Goal: Task Accomplishment & Management: Manage account settings

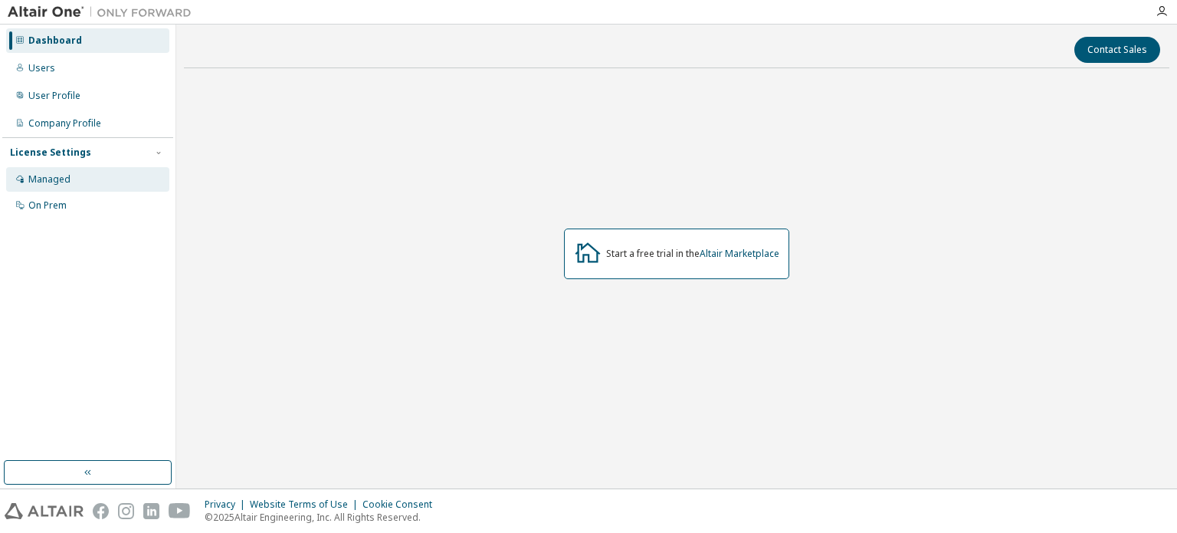
click at [57, 176] on div "Managed" at bounding box center [49, 179] width 42 height 12
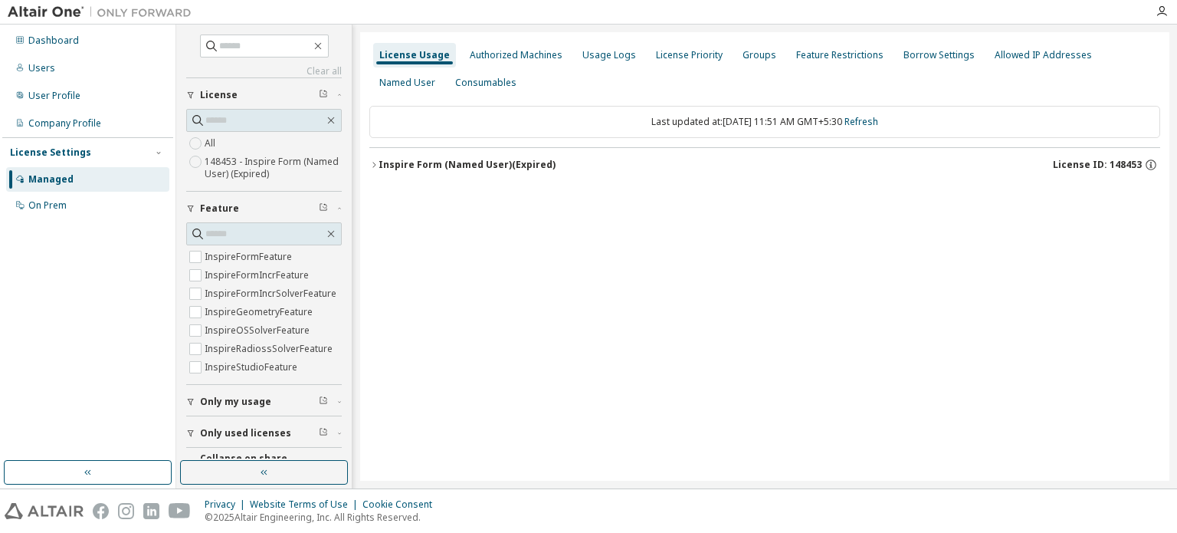
click at [370, 162] on icon "button" at bounding box center [373, 164] width 9 height 9
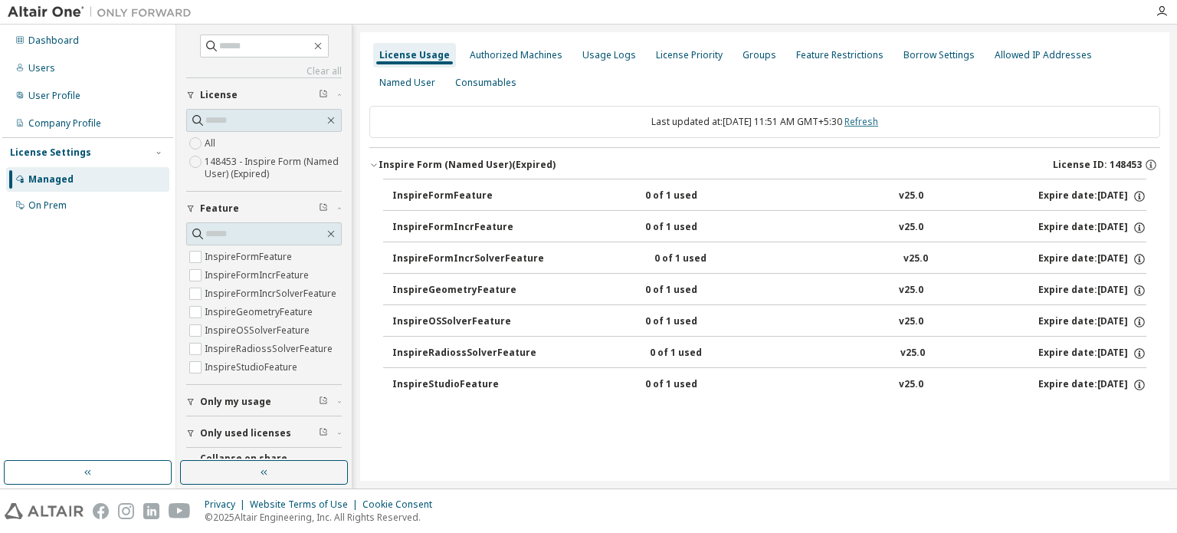
click at [878, 122] on link "Refresh" at bounding box center [862, 121] width 34 height 13
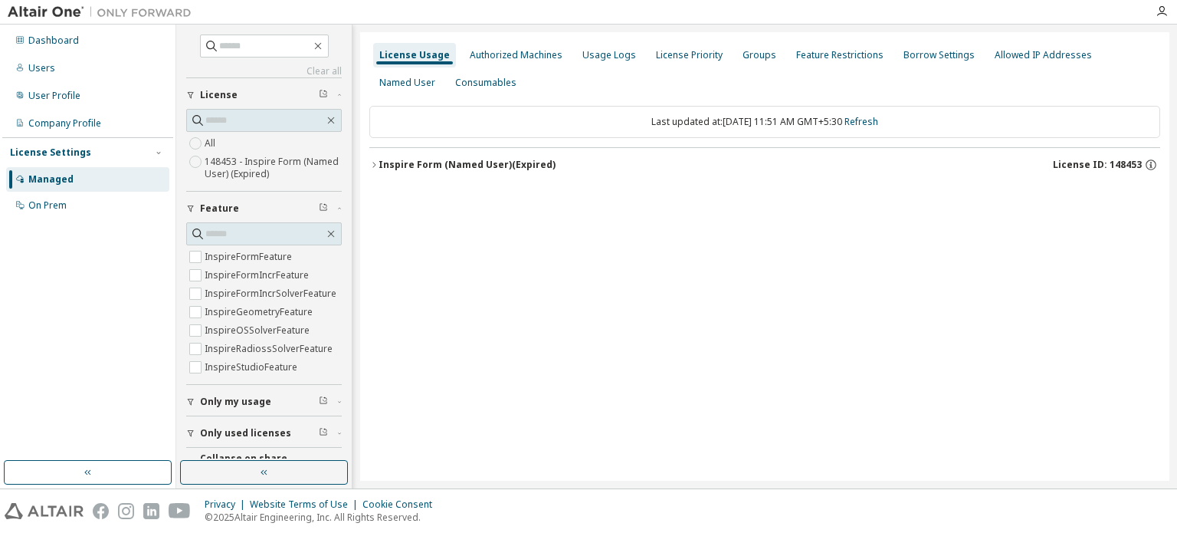
click at [375, 164] on icon "button" at bounding box center [373, 164] width 3 height 5
click at [374, 165] on icon "button" at bounding box center [373, 164] width 9 height 9
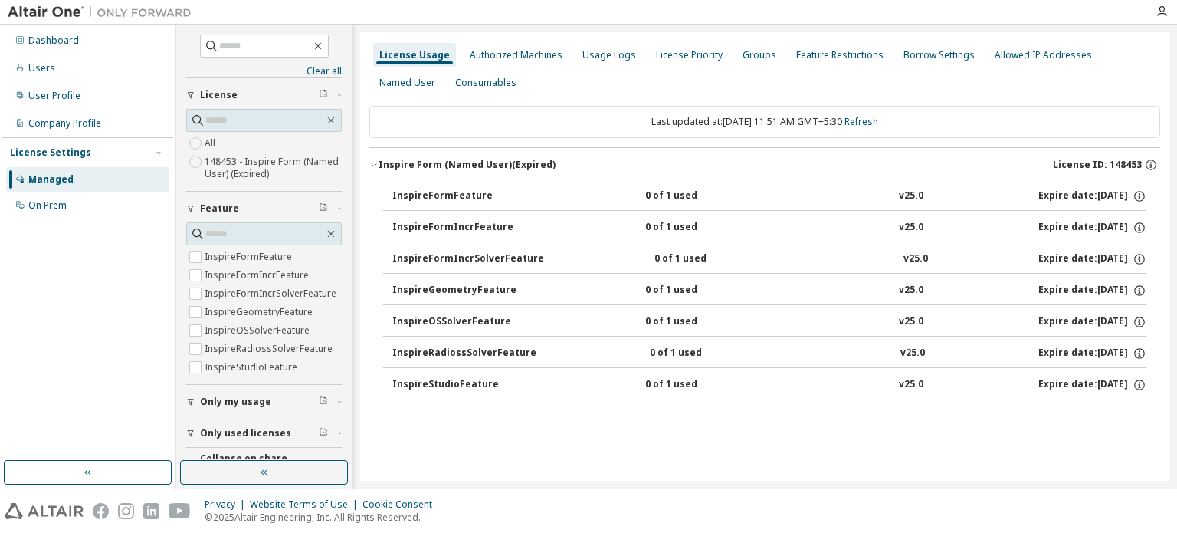
click at [540, 441] on div "License Usage Authorized Machines Usage Logs License Priority Groups Feature Re…" at bounding box center [764, 256] width 809 height 448
click at [294, 465] on button "button" at bounding box center [264, 472] width 168 height 25
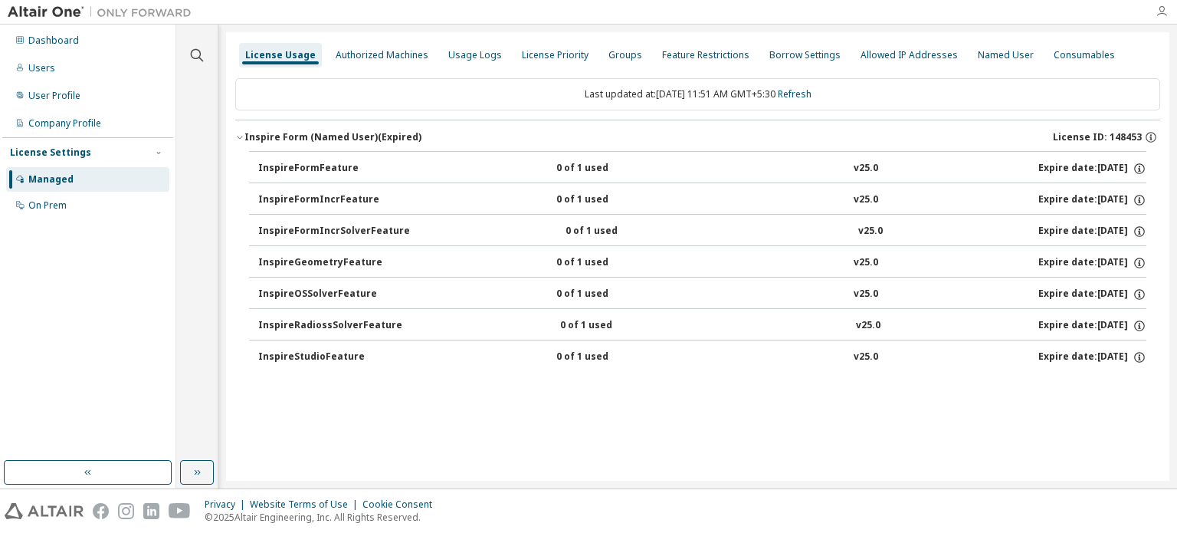
click at [1161, 11] on icon "button" at bounding box center [1162, 11] width 12 height 12
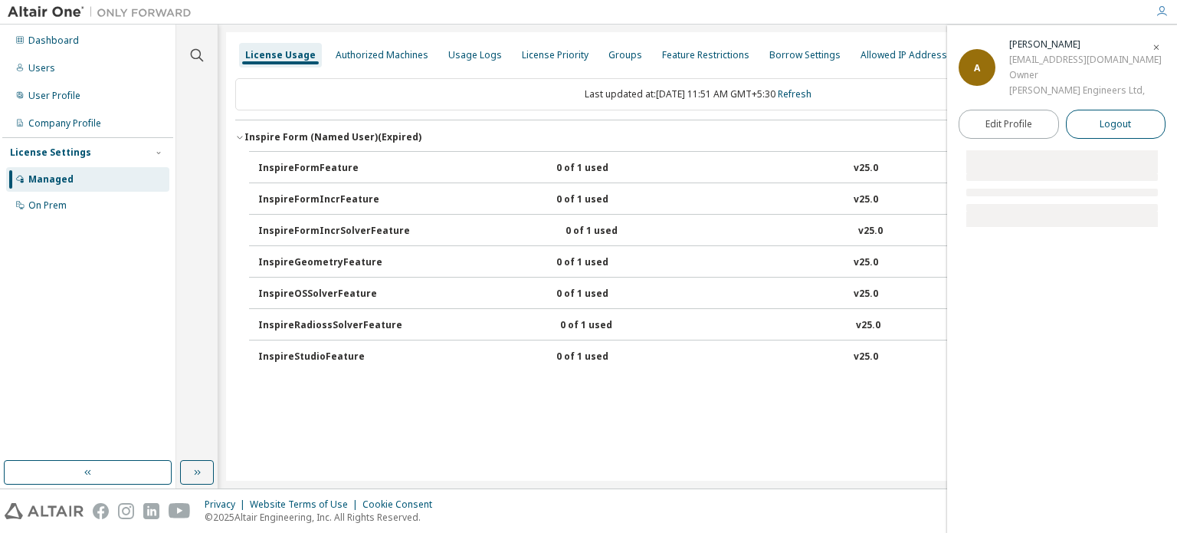
click at [1123, 128] on span "Logout" at bounding box center [1115, 124] width 31 height 15
